Goal: Information Seeking & Learning: Learn about a topic

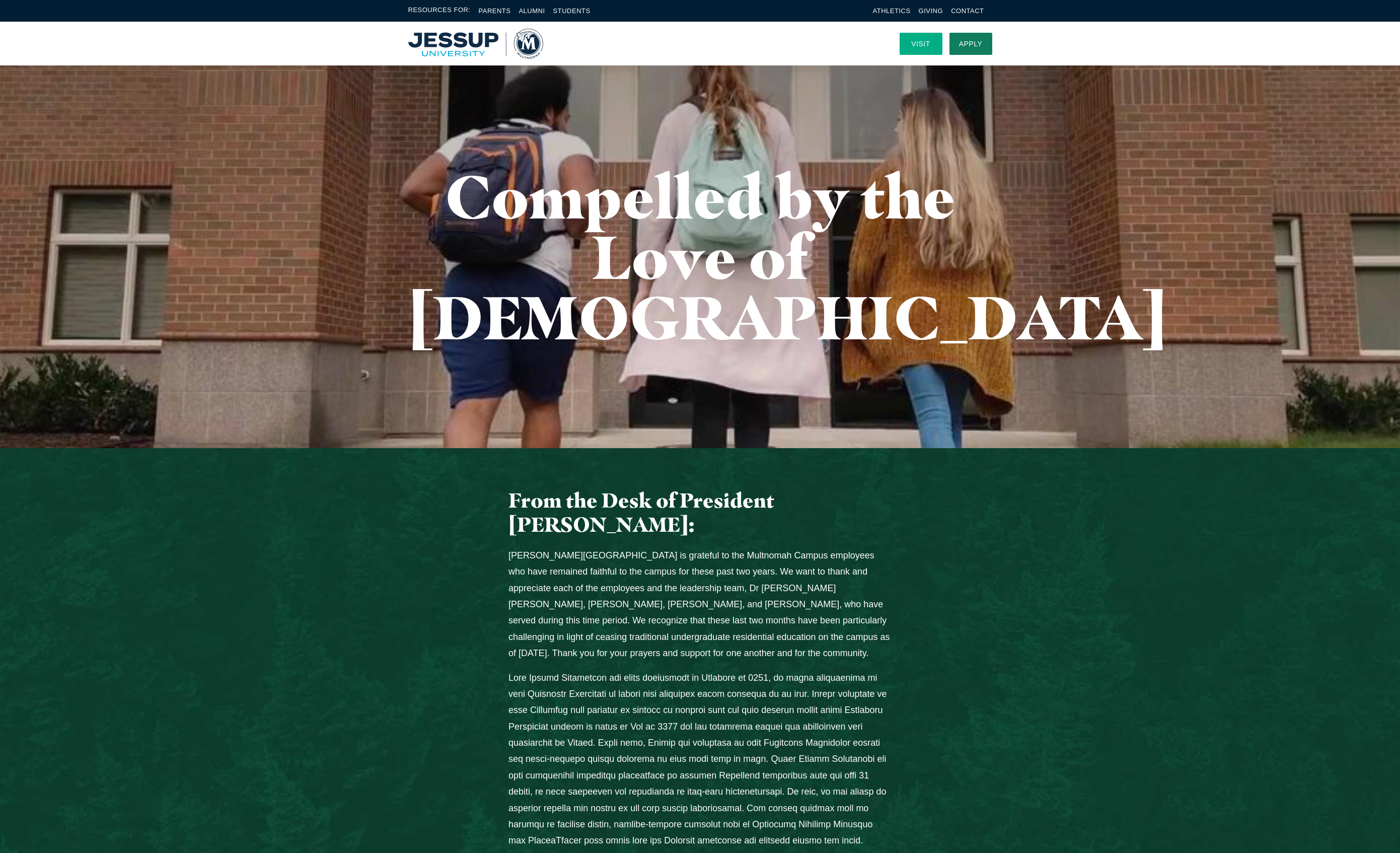
click at [924, 47] on link "Visit" at bounding box center [920, 44] width 42 height 22
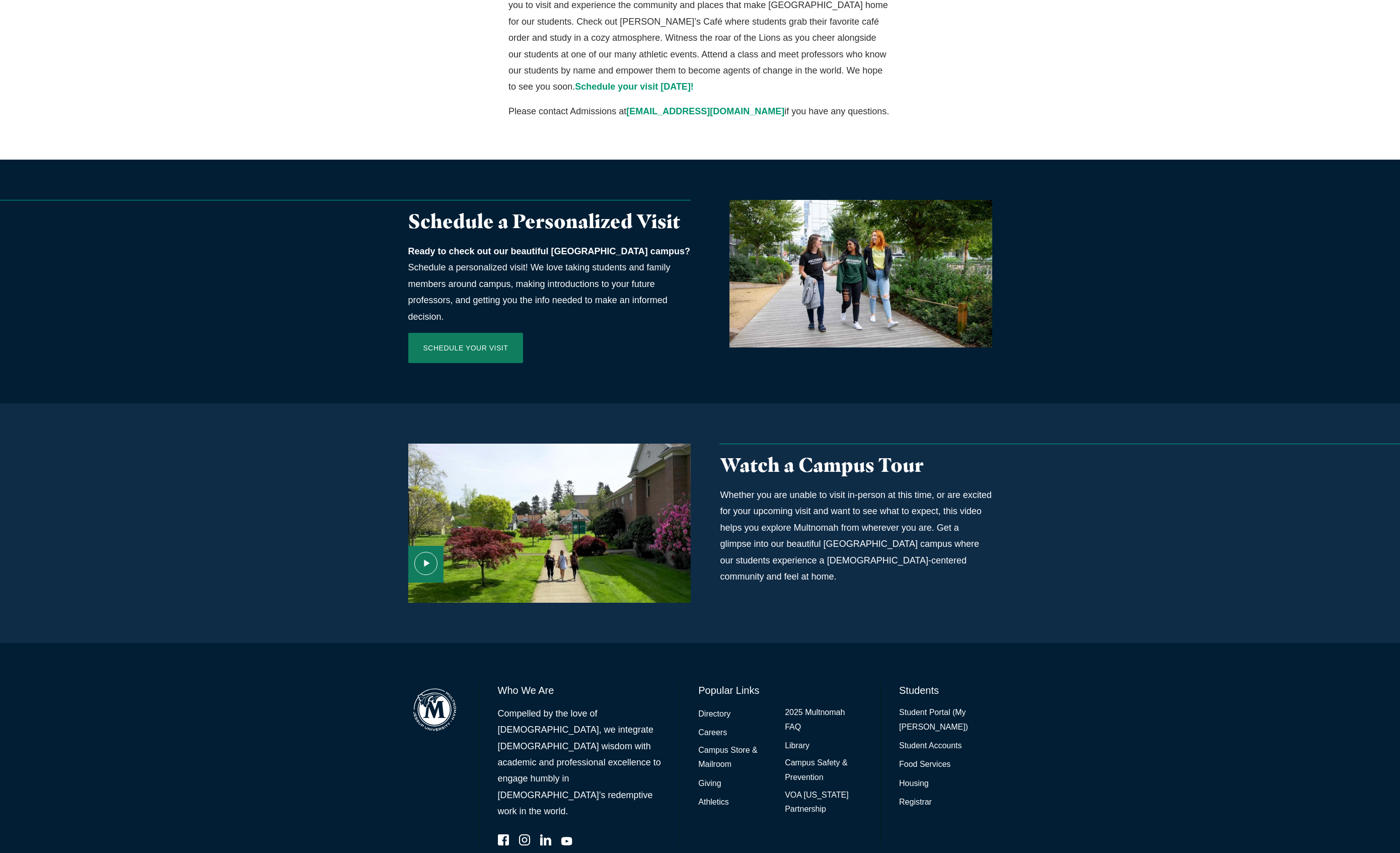
scroll to position [281, 0]
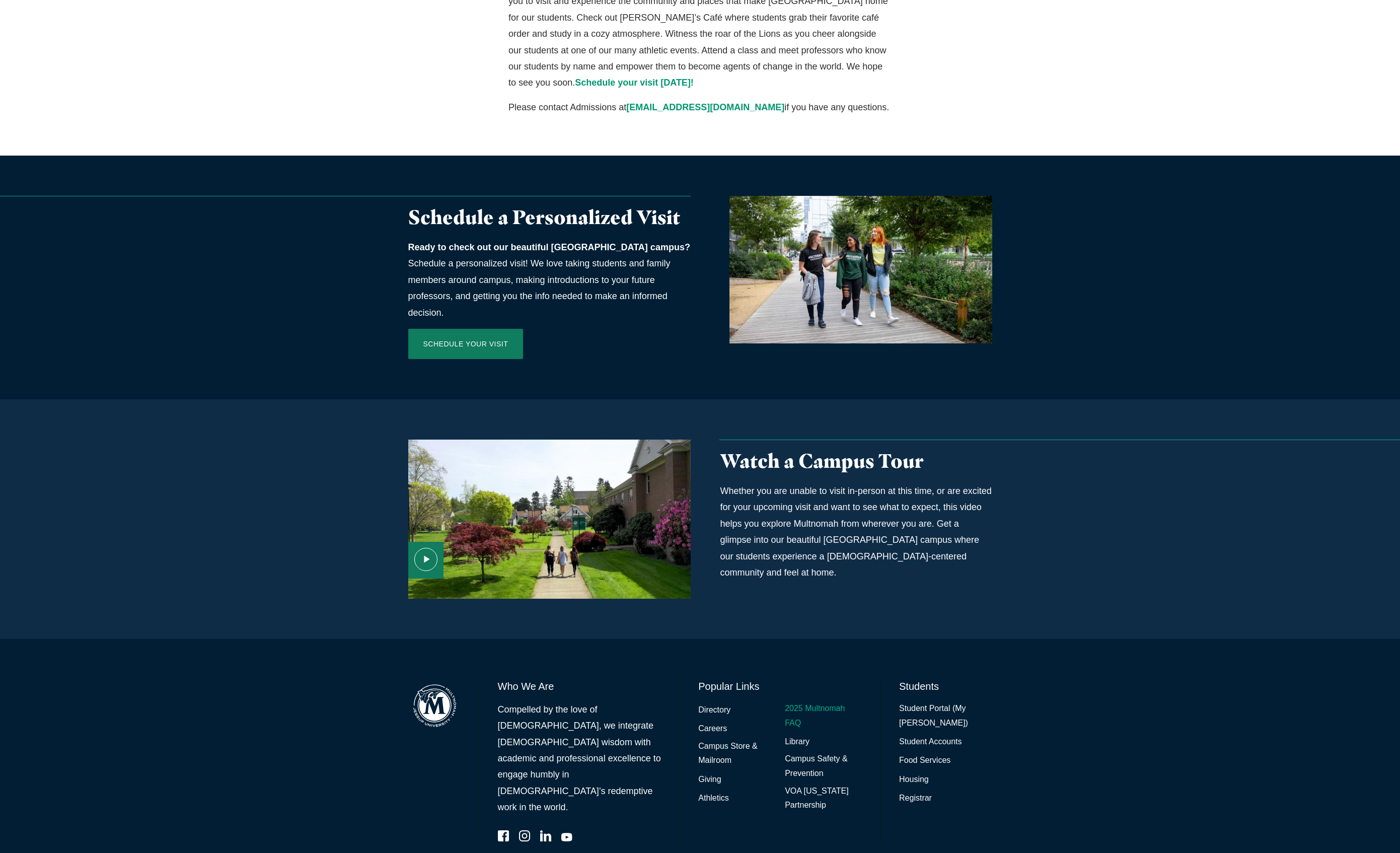
drag, startPoint x: 831, startPoint y: 658, endPoint x: 818, endPoint y: 696, distance: 40.2
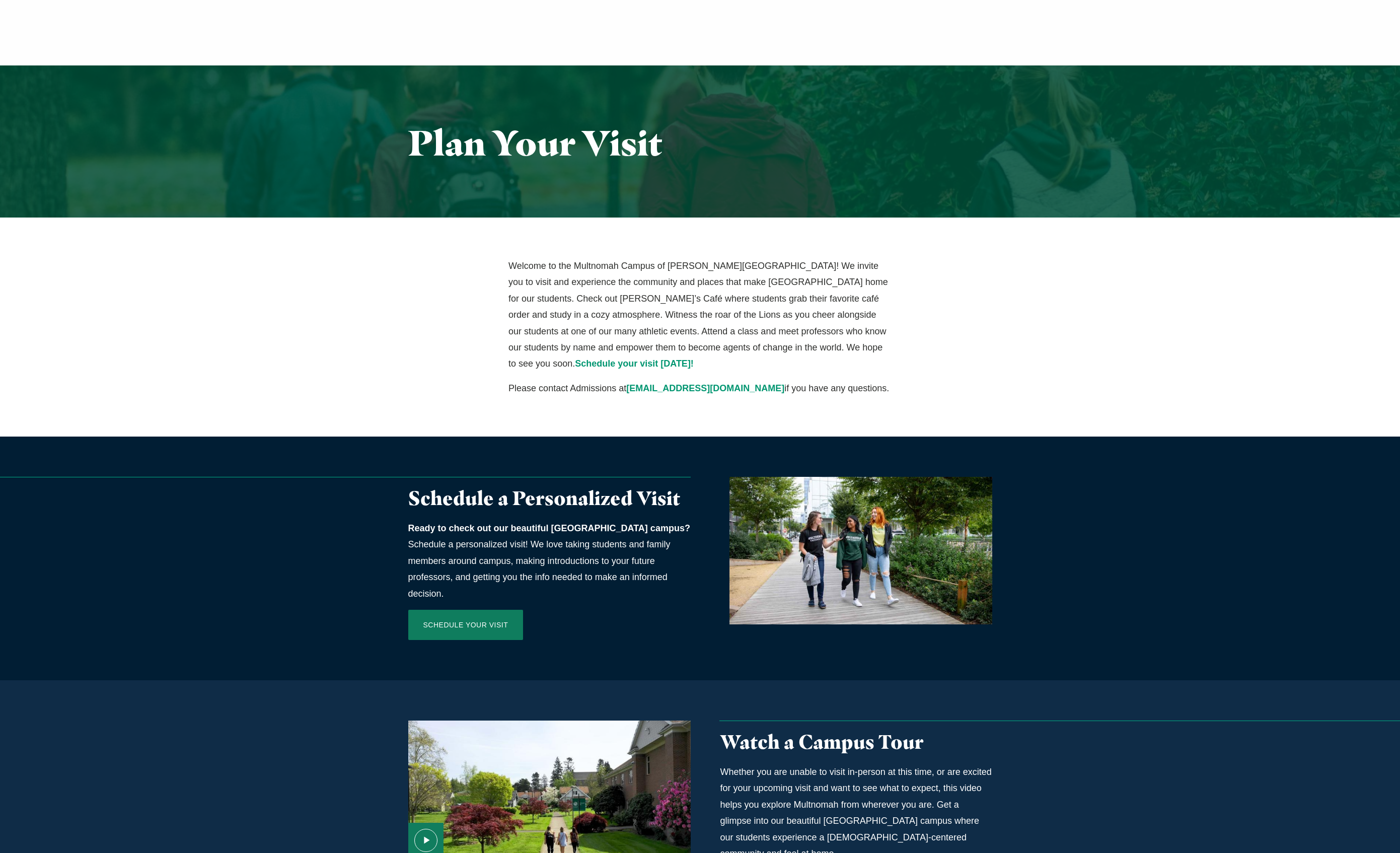
scroll to position [278, 0]
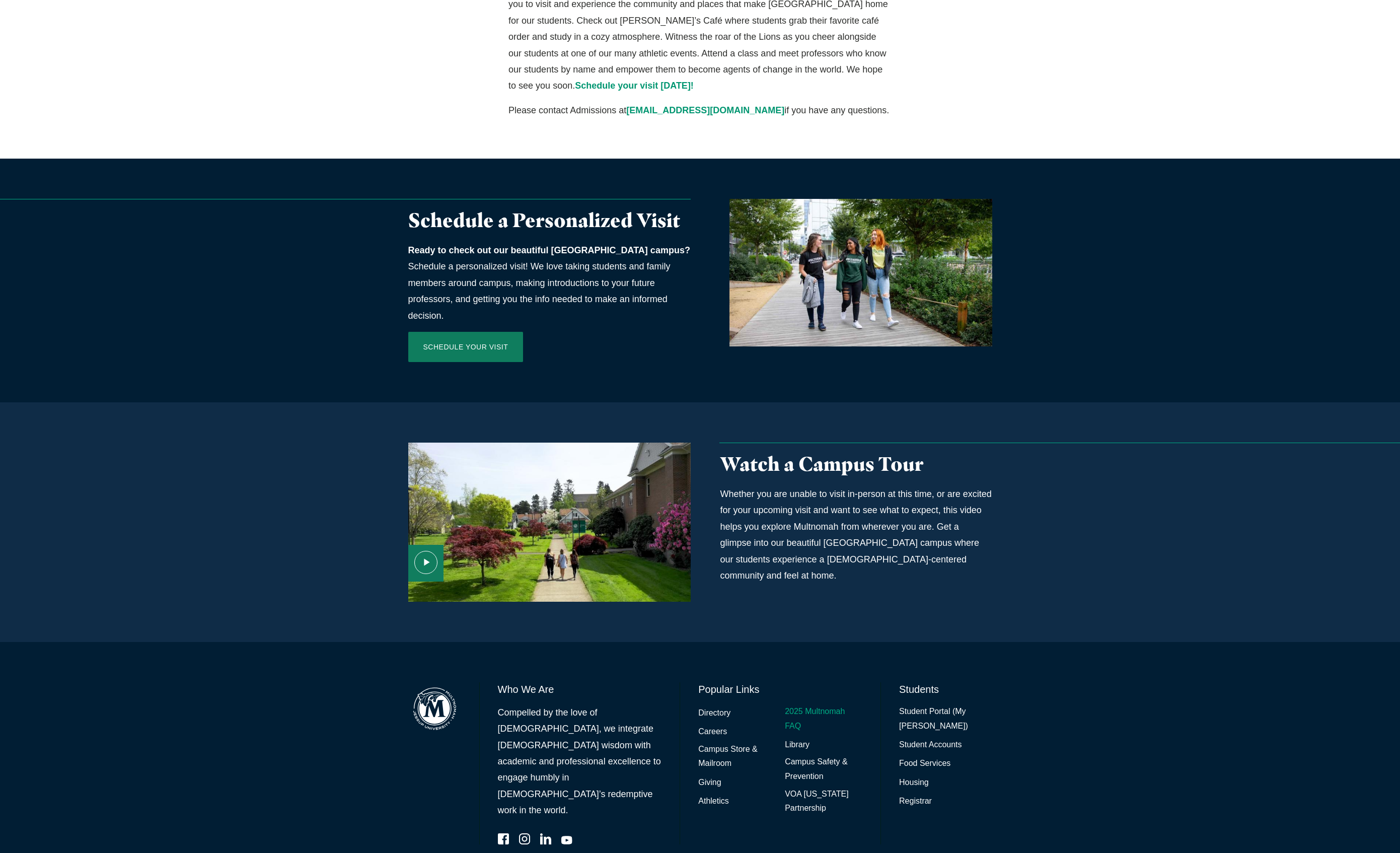
click at [819, 705] on link "2025 Multnomah FAQ" at bounding box center [823, 719] width 77 height 29
